Goal: Task Accomplishment & Management: Use online tool/utility

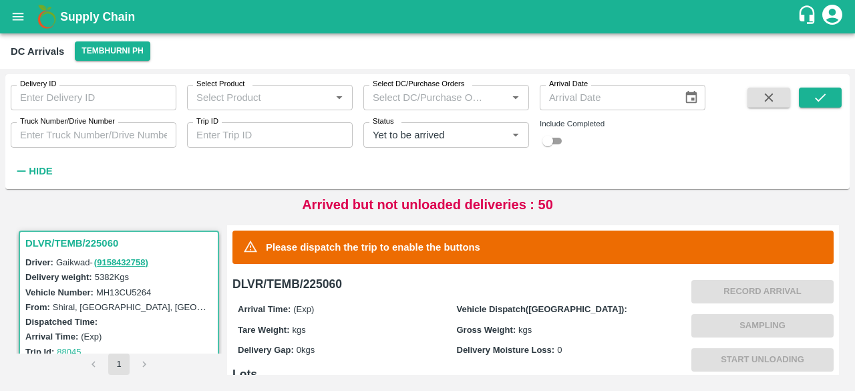
click at [51, 120] on label "Truck Number/Drive Number" at bounding box center [67, 121] width 95 height 11
click at [51, 122] on input "Truck Number/Drive Number" at bounding box center [94, 134] width 166 height 25
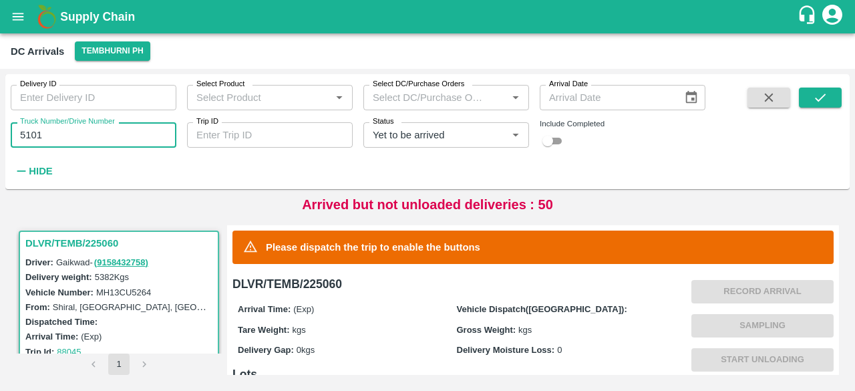
type input "5101"
click at [557, 142] on input "checkbox" at bounding box center [548, 141] width 48 height 16
checkbox input "true"
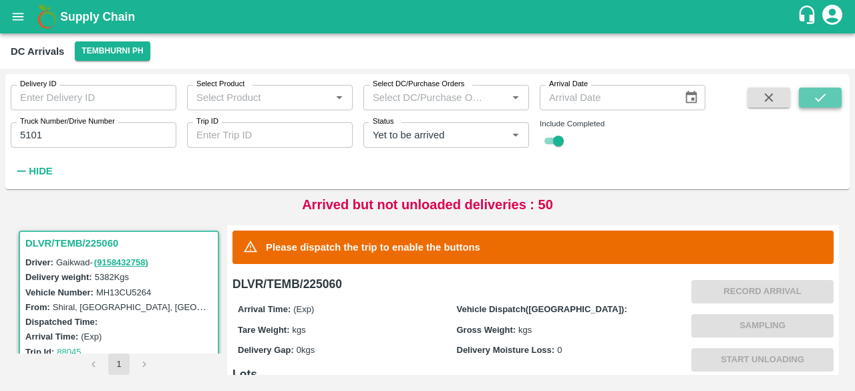
click at [820, 94] on icon "submit" at bounding box center [820, 97] width 15 height 15
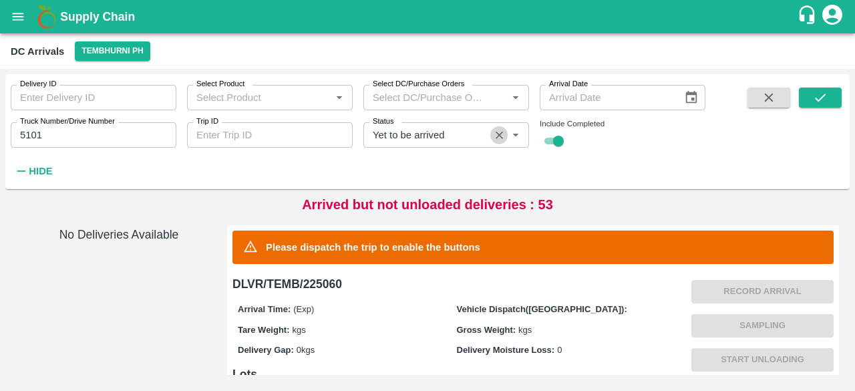
click at [496, 132] on icon "Clear" at bounding box center [499, 135] width 13 height 13
click at [820, 101] on icon "submit" at bounding box center [820, 97] width 15 height 15
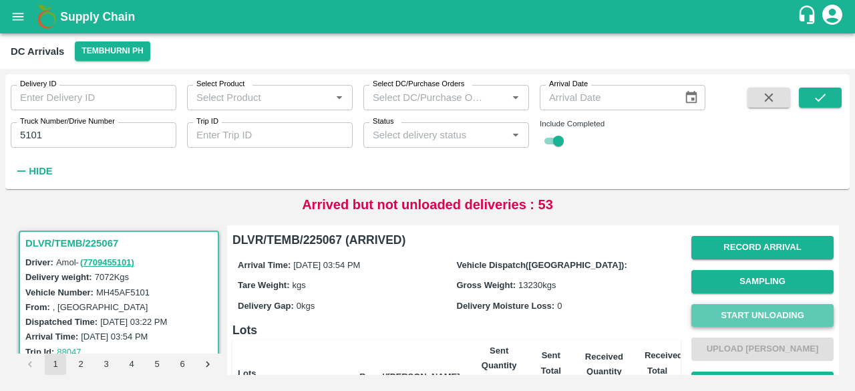
click at [760, 319] on button "Start Unloading" at bounding box center [762, 315] width 142 height 23
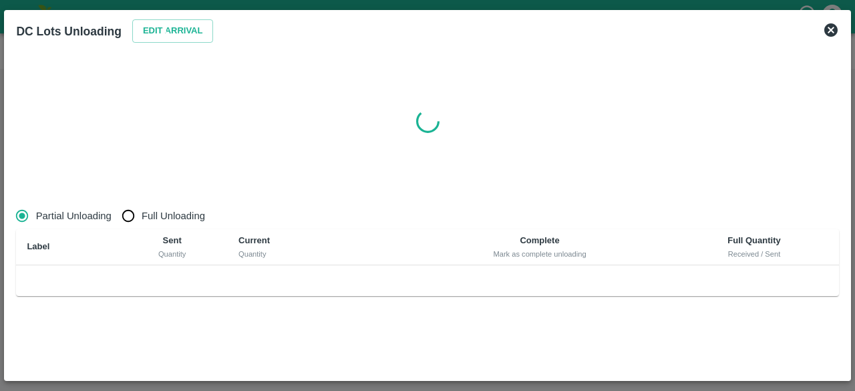
click at [830, 31] on icon at bounding box center [830, 29] width 13 height 13
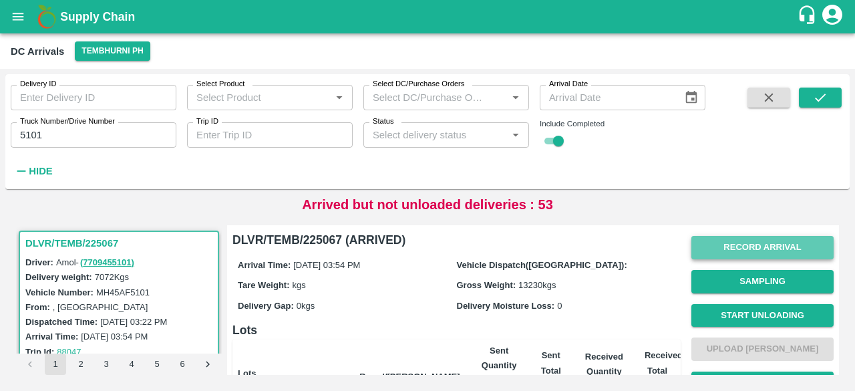
click at [767, 243] on button "Record Arrival" at bounding box center [762, 247] width 142 height 23
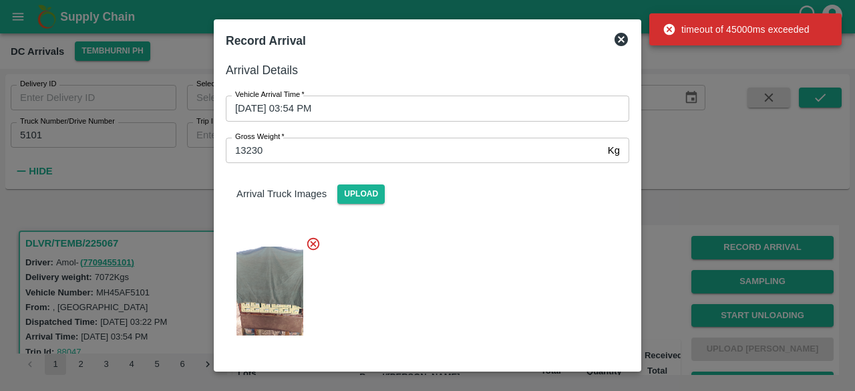
click at [621, 37] on icon at bounding box center [621, 39] width 13 height 13
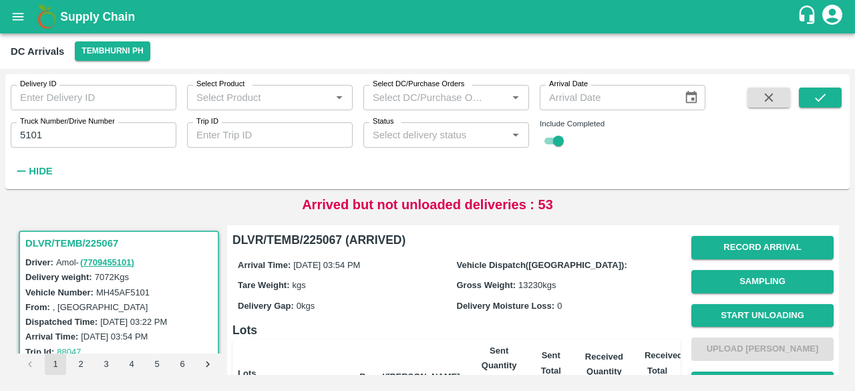
click at [27, 135] on input "5101" at bounding box center [94, 134] width 166 height 25
type input "1104"
click at [824, 94] on icon "submit" at bounding box center [820, 97] width 15 height 15
